Goal: Task Accomplishment & Management: Use online tool/utility

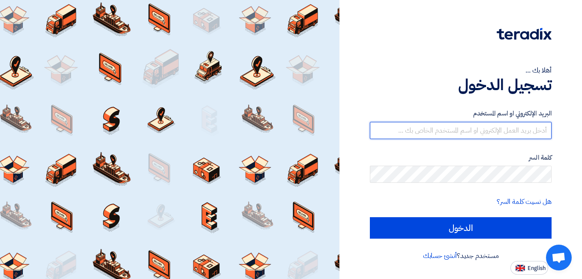
click at [431, 135] on input "text" at bounding box center [461, 130] width 182 height 17
click at [448, 133] on input "[EMAIL_ADDRESS][DOMAIN_NAME]" at bounding box center [461, 130] width 182 height 17
type input "[EMAIL_ADDRESS][DOMAIN_NAME]"
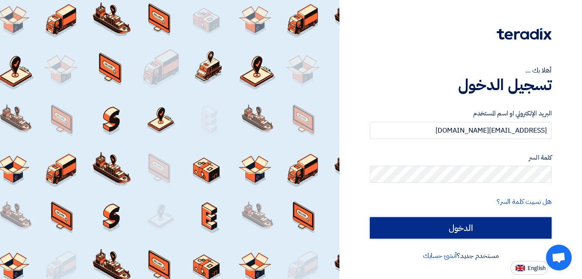
click at [467, 222] on input "الدخول" at bounding box center [461, 227] width 182 height 21
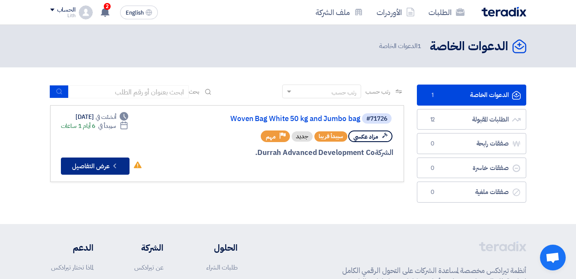
click at [99, 166] on button "Check details عرض التفاصيل" at bounding box center [95, 165] width 69 height 17
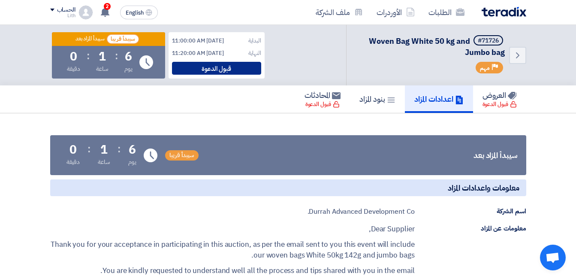
click at [229, 67] on div "قبول الدعوة" at bounding box center [216, 68] width 89 height 13
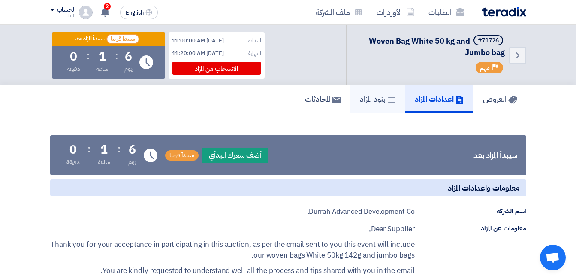
click at [369, 98] on h5 "بنود المزاد" at bounding box center [378, 99] width 36 height 10
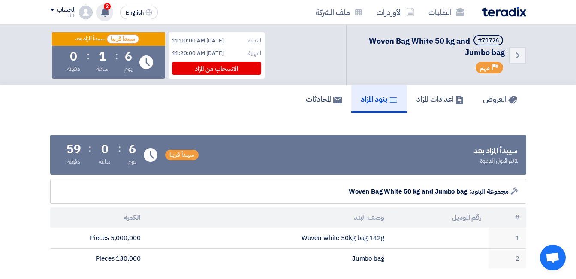
click at [106, 14] on use at bounding box center [105, 11] width 9 height 9
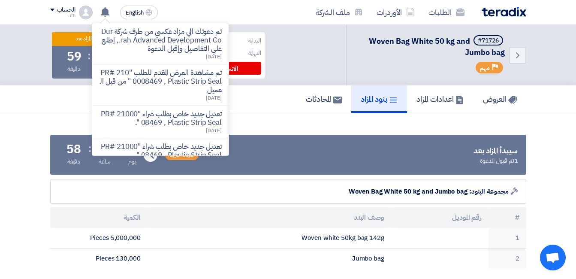
click at [566, 174] on section "سيبدأ المزاد بعد 1 تم قبول الدعوة سيبدأ [GEOGRAPHIC_DATA] Time Remaining 6 يوم …" at bounding box center [288, 199] width 576 height 172
